Goal: Information Seeking & Learning: Learn about a topic

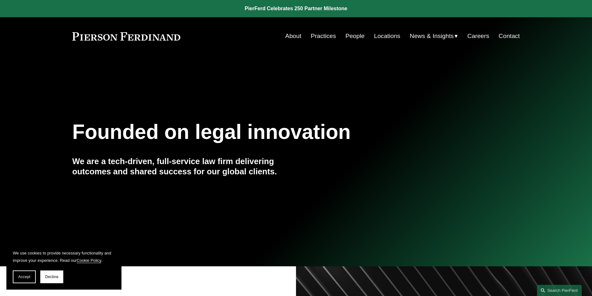
click at [312, 39] on link "Practices" at bounding box center [323, 36] width 25 height 12
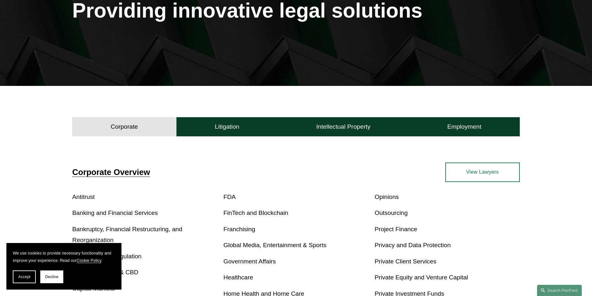
scroll to position [130, 0]
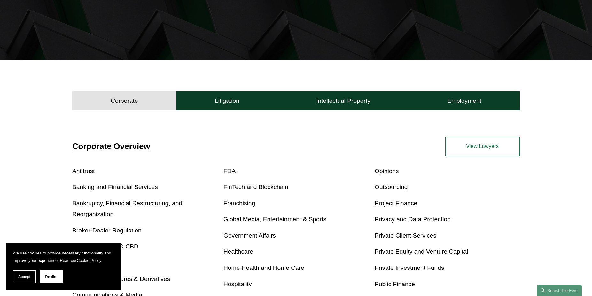
click at [64, 270] on section "We use cookies to provide necessary functionality and improve your experience. …" at bounding box center [63, 266] width 115 height 47
click at [56, 273] on button "Decline" at bounding box center [51, 277] width 23 height 13
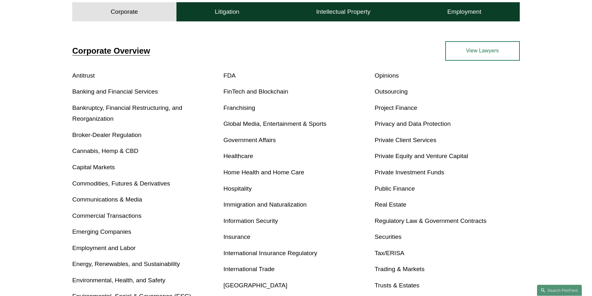
scroll to position [261, 0]
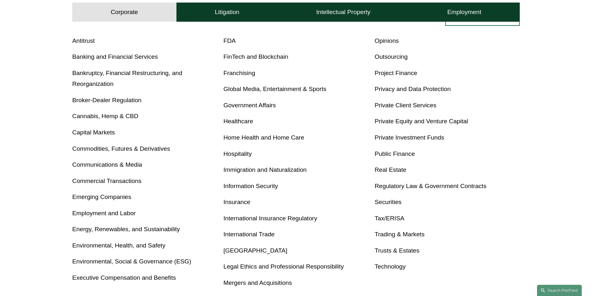
click at [102, 213] on link "Employment and Labor" at bounding box center [103, 213] width 63 height 7
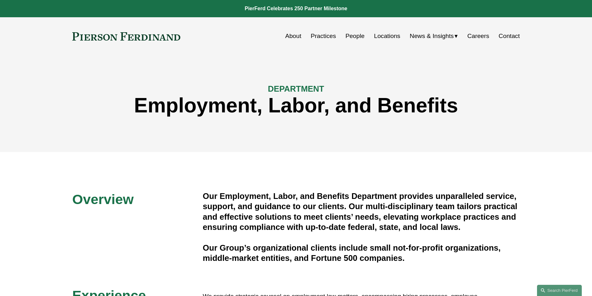
click at [345, 34] on link "People" at bounding box center [354, 36] width 19 height 12
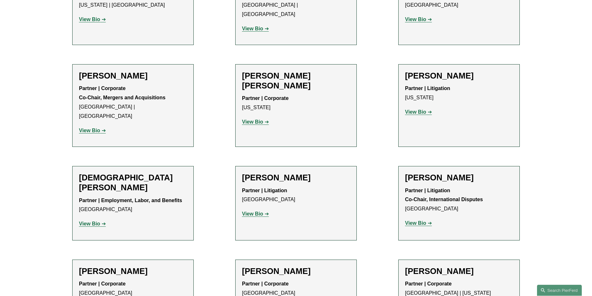
scroll to position [1597, 0]
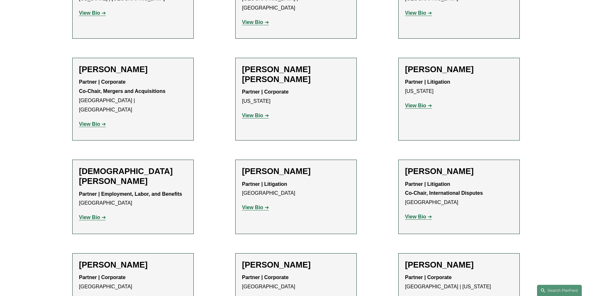
click at [95, 215] on strong "View Bio" at bounding box center [89, 217] width 21 height 5
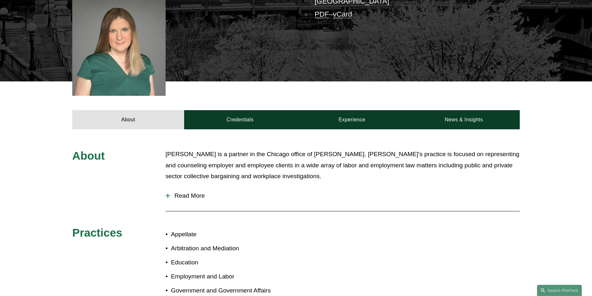
scroll to position [359, 0]
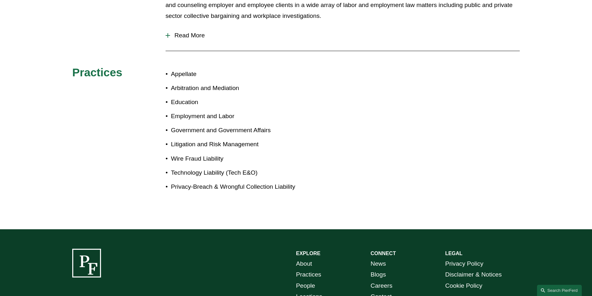
click at [166, 33] on div at bounding box center [168, 35] width 4 height 4
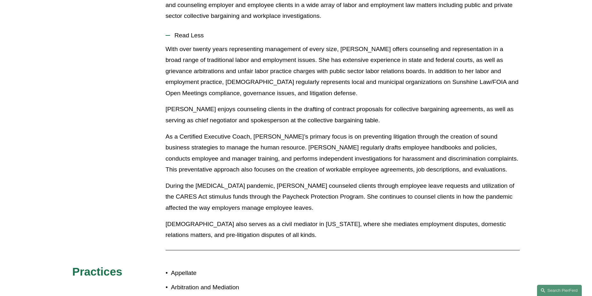
scroll to position [522, 0]
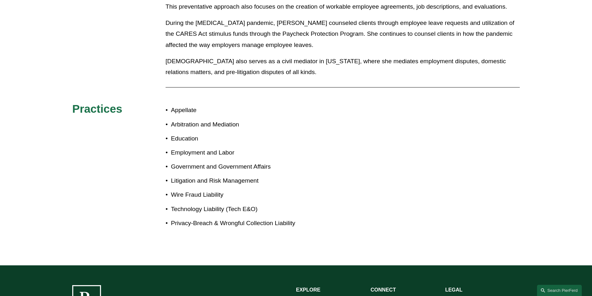
click at [176, 133] on p "Education" at bounding box center [233, 138] width 125 height 11
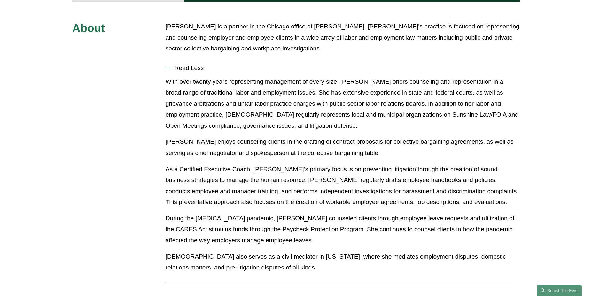
scroll to position [163, 0]
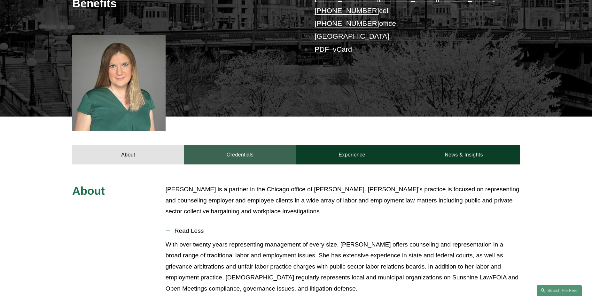
click at [246, 145] on link "Credentials" at bounding box center [240, 154] width 112 height 19
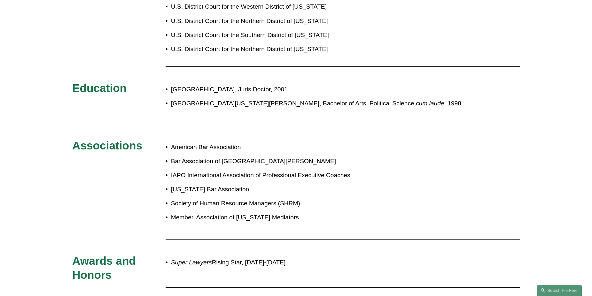
scroll to position [228, 0]
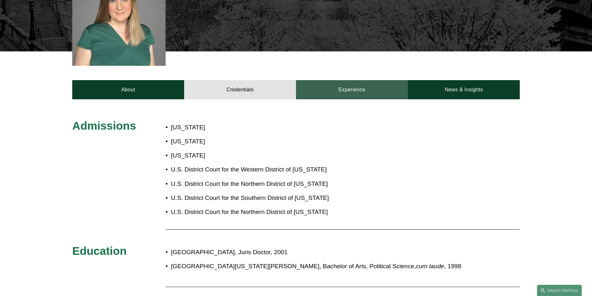
click at [362, 80] on link "Experience" at bounding box center [352, 89] width 112 height 19
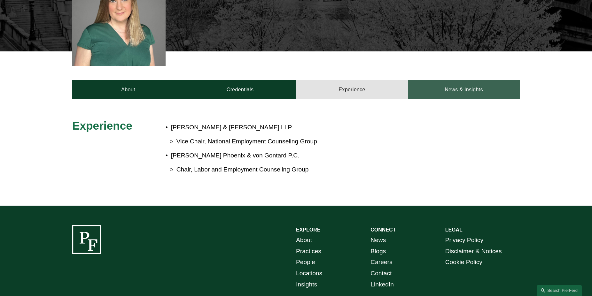
click at [438, 80] on link "News & Insights" at bounding box center [464, 89] width 112 height 19
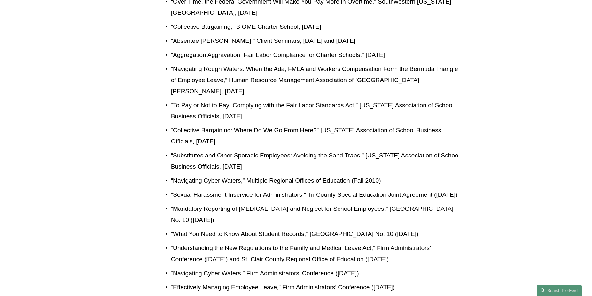
scroll to position [293, 0]
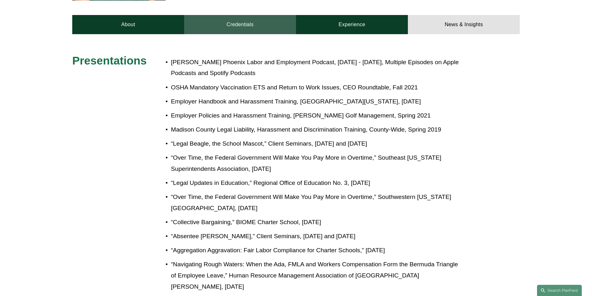
click at [230, 15] on link "Credentials" at bounding box center [240, 24] width 112 height 19
